Goal: Transaction & Acquisition: Purchase product/service

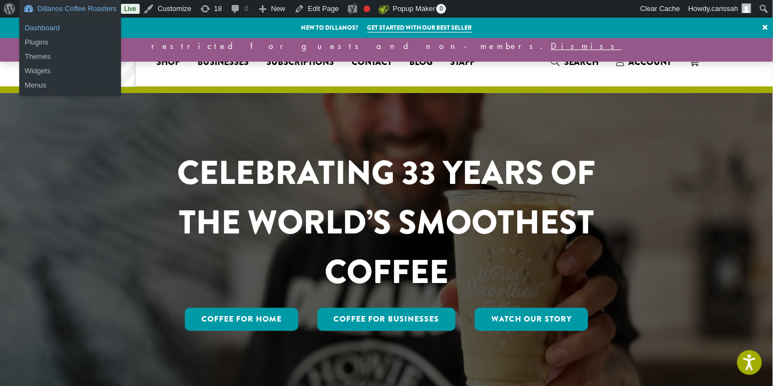
click at [40, 25] on link "Dashboard" at bounding box center [70, 28] width 102 height 14
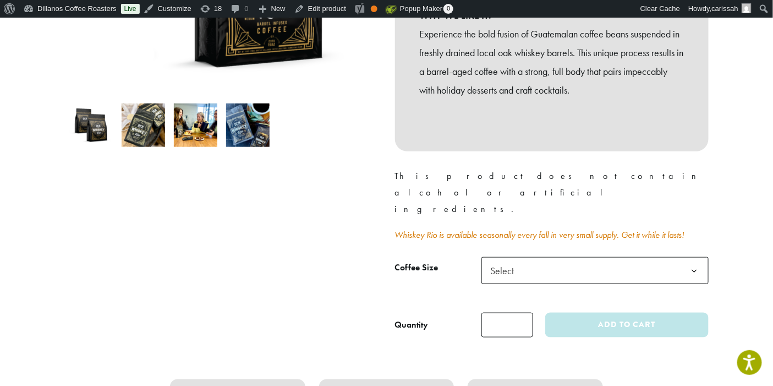
scroll to position [358, 0]
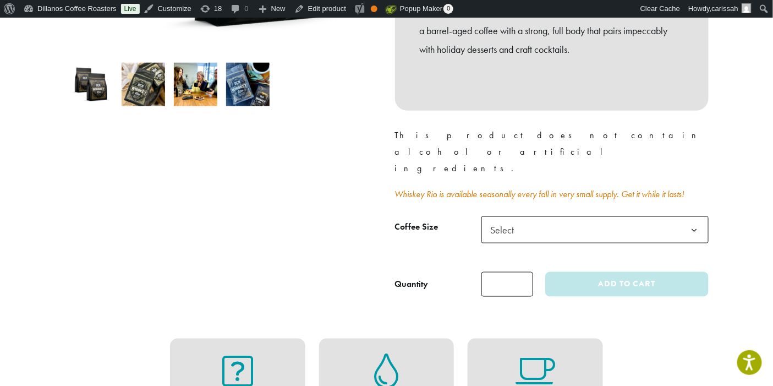
click at [690, 217] on b at bounding box center [694, 230] width 27 height 27
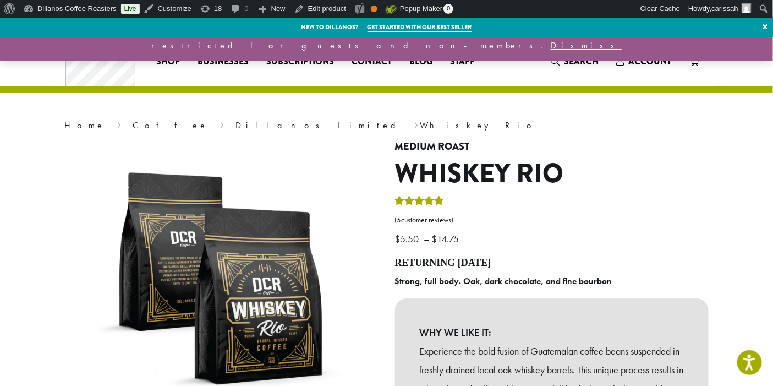
scroll to position [0, 0]
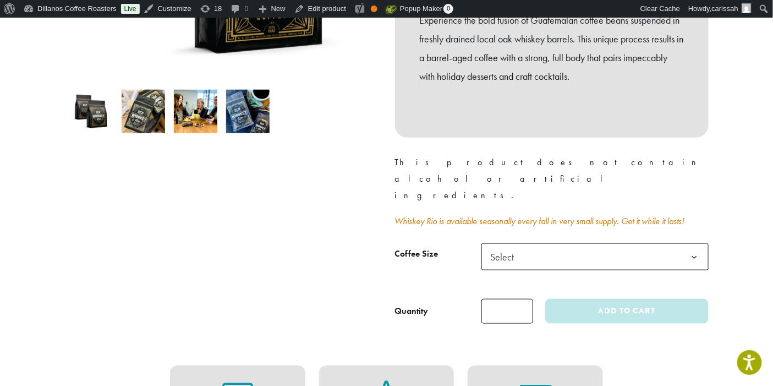
scroll to position [340, 0]
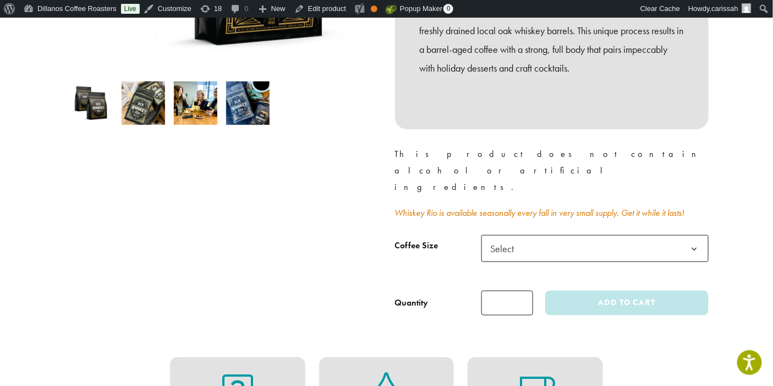
click at [686, 236] on b at bounding box center [694, 249] width 27 height 27
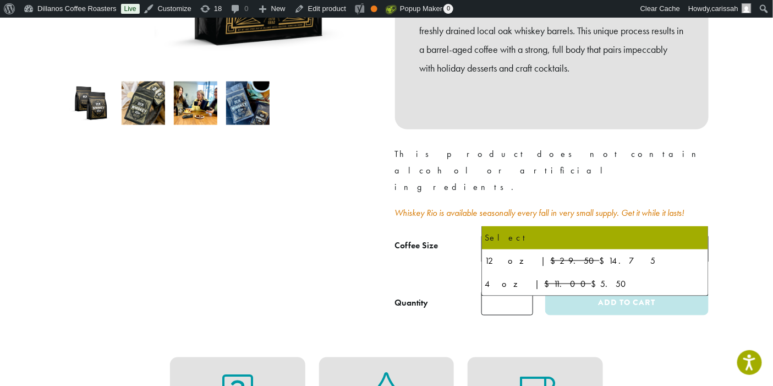
select select "*********"
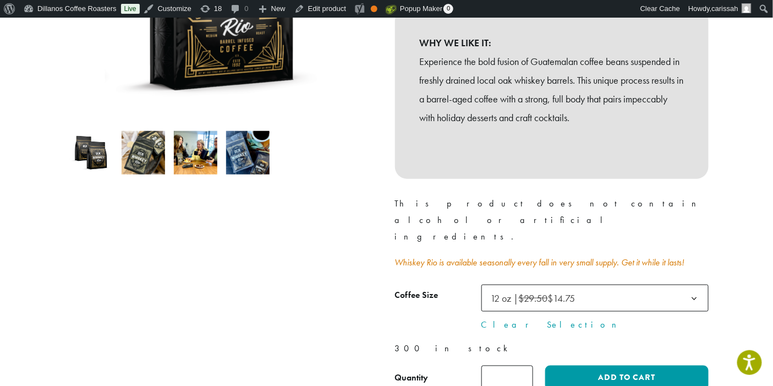
scroll to position [308, 0]
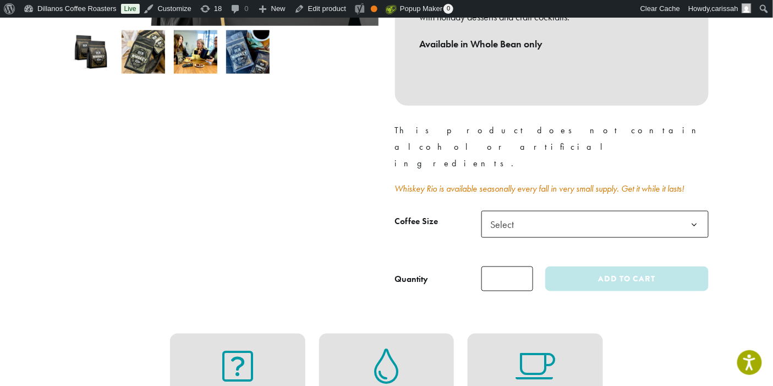
scroll to position [392, 0]
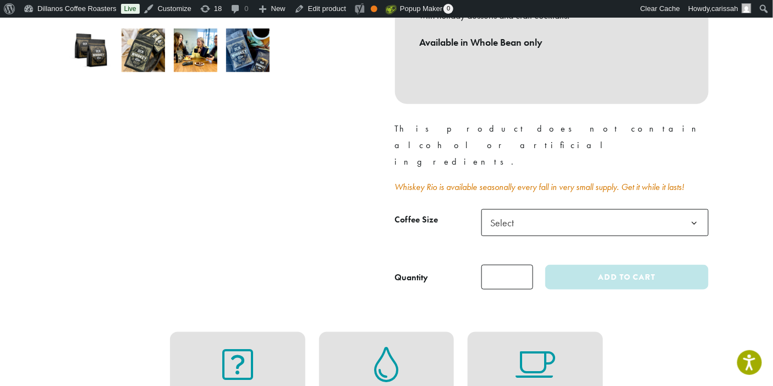
click at [565, 209] on span "Select" at bounding box center [595, 222] width 227 height 27
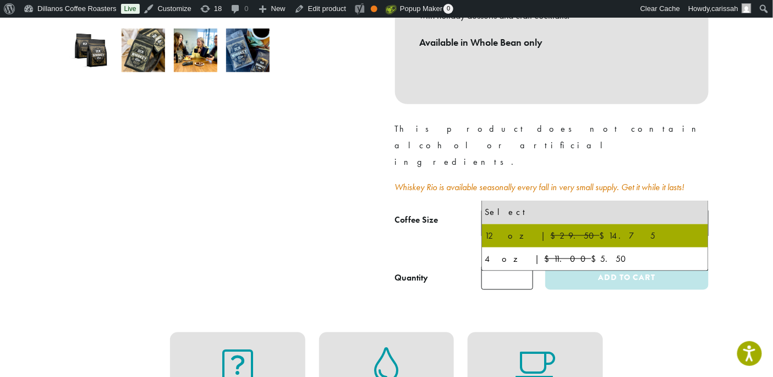
select select "*********"
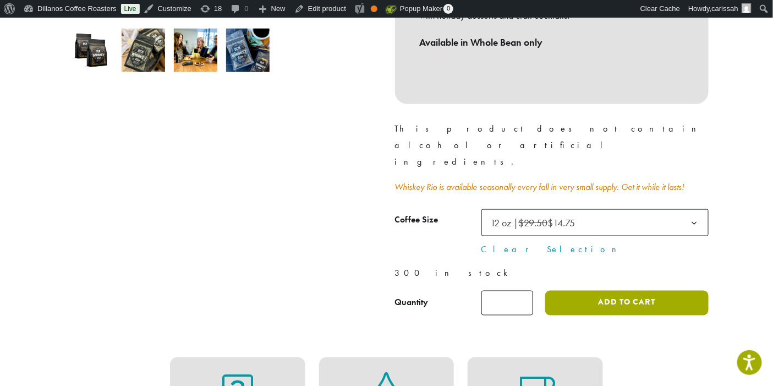
click at [637, 291] on button "Add to cart" at bounding box center [627, 303] width 163 height 25
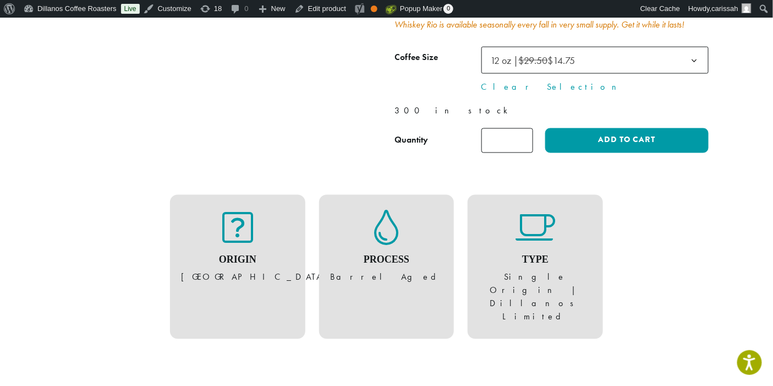
scroll to position [497, 0]
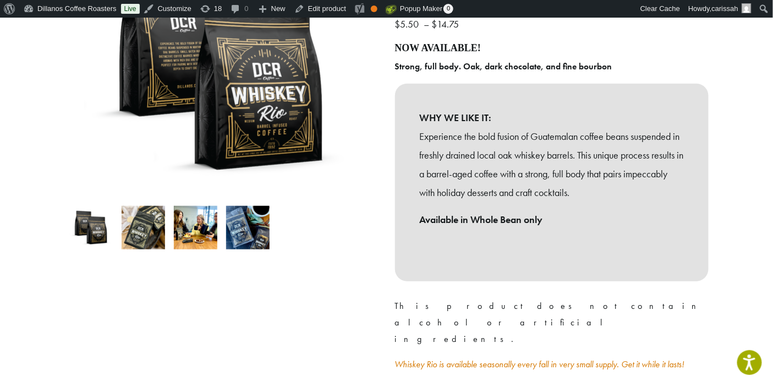
scroll to position [215, 0]
